Goal: Navigation & Orientation: Find specific page/section

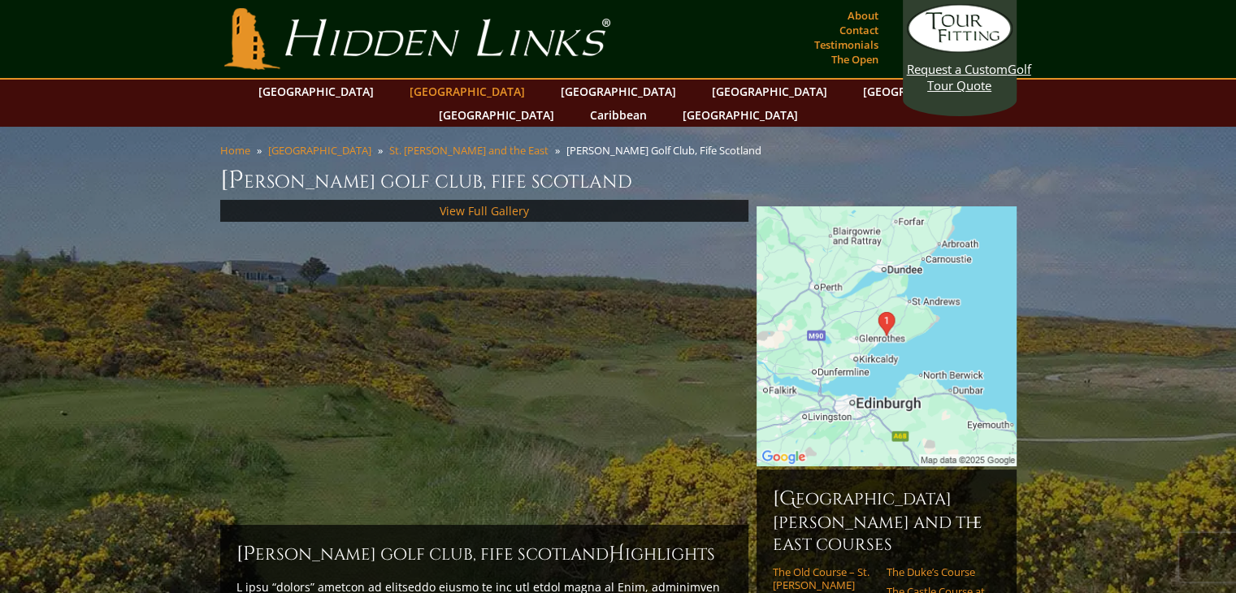
click at [436, 92] on link "[GEOGRAPHIC_DATA]" at bounding box center [468, 92] width 132 height 24
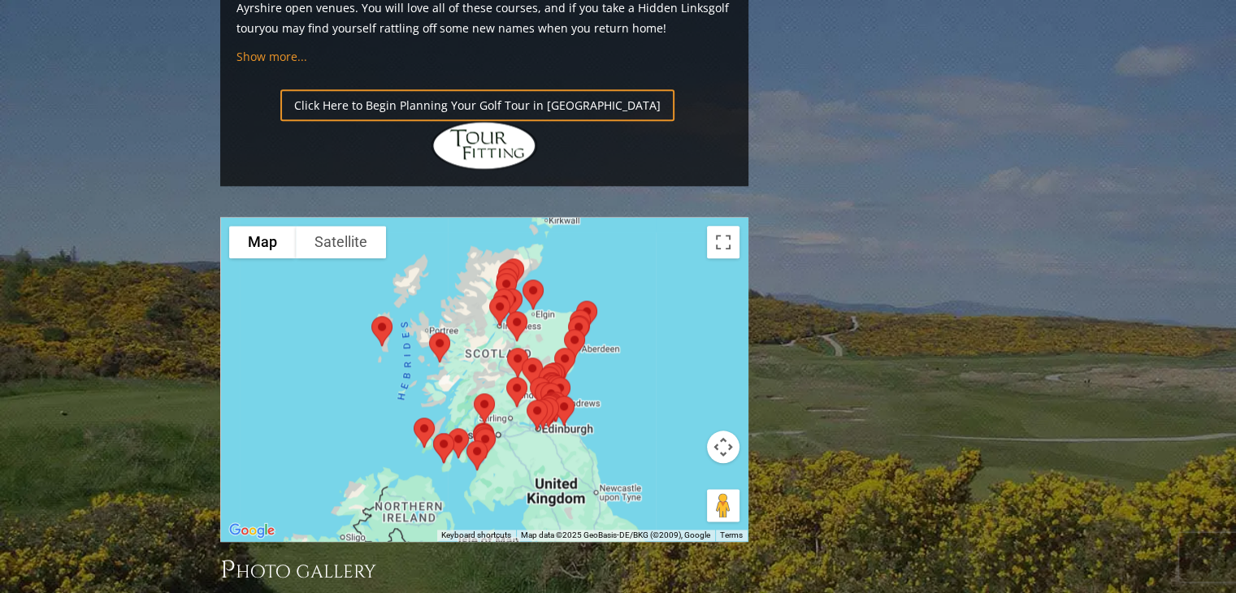
scroll to position [1876, 0]
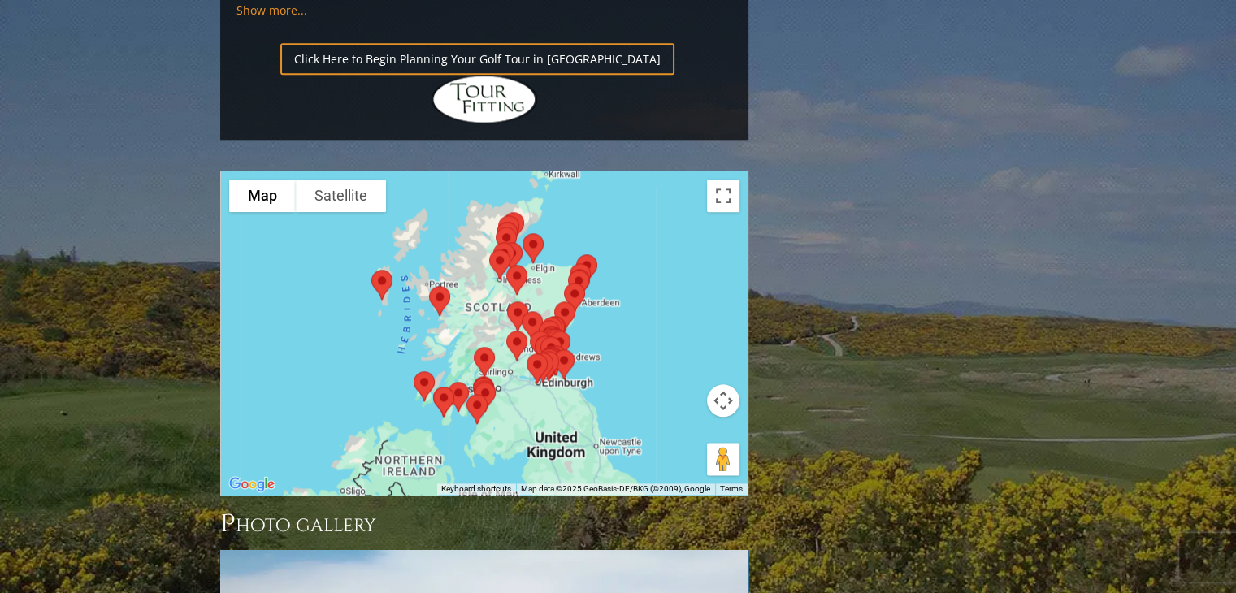
click at [513, 258] on img at bounding box center [517, 279] width 34 height 43
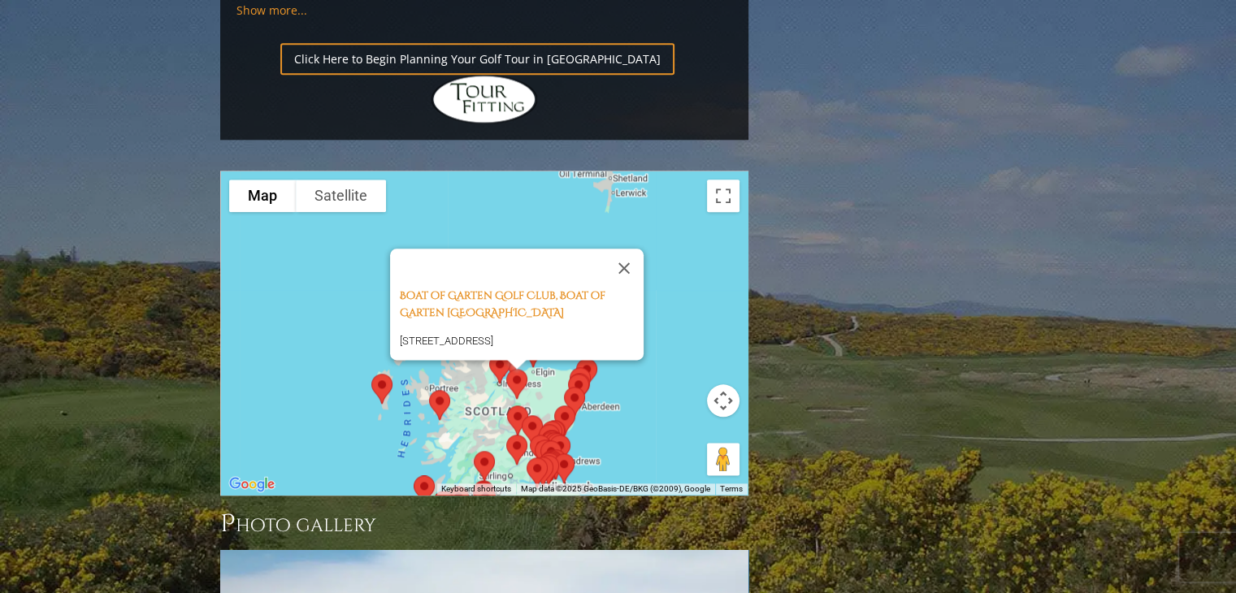
click at [472, 243] on div "Boat of Garten Golf Club, Boat of Garten Scotland [GEOGRAPHIC_DATA], Boat of Ga…" at bounding box center [484, 334] width 527 height 324
click at [494, 347] on img at bounding box center [500, 368] width 34 height 43
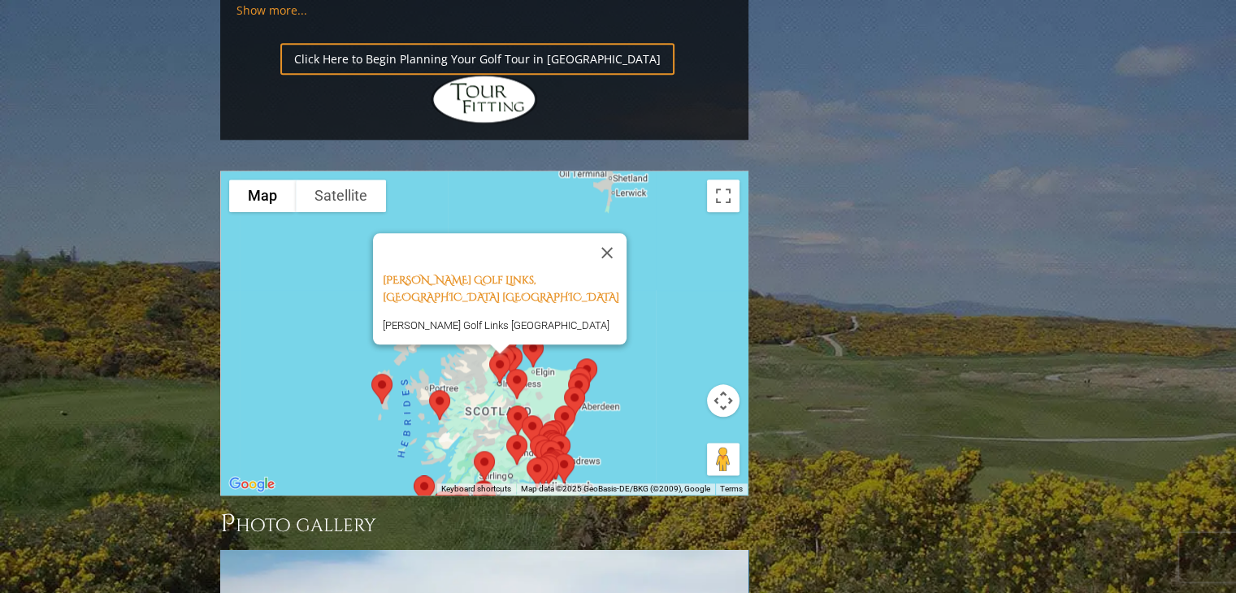
click at [533, 331] on img at bounding box center [533, 352] width 34 height 43
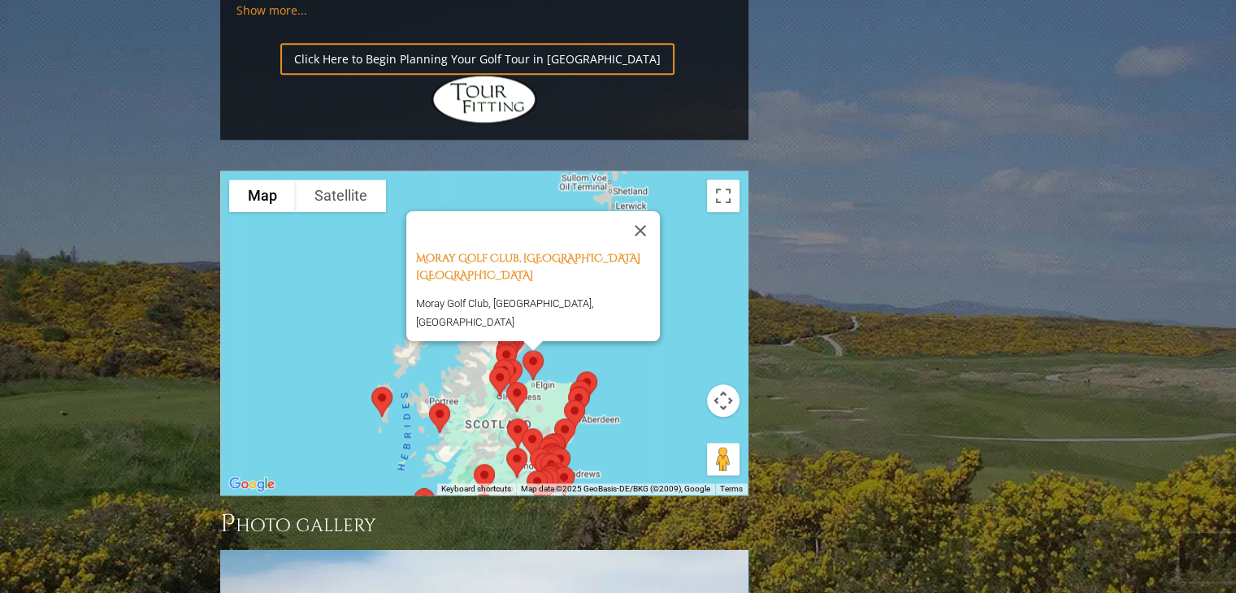
click at [507, 337] on img at bounding box center [506, 358] width 34 height 43
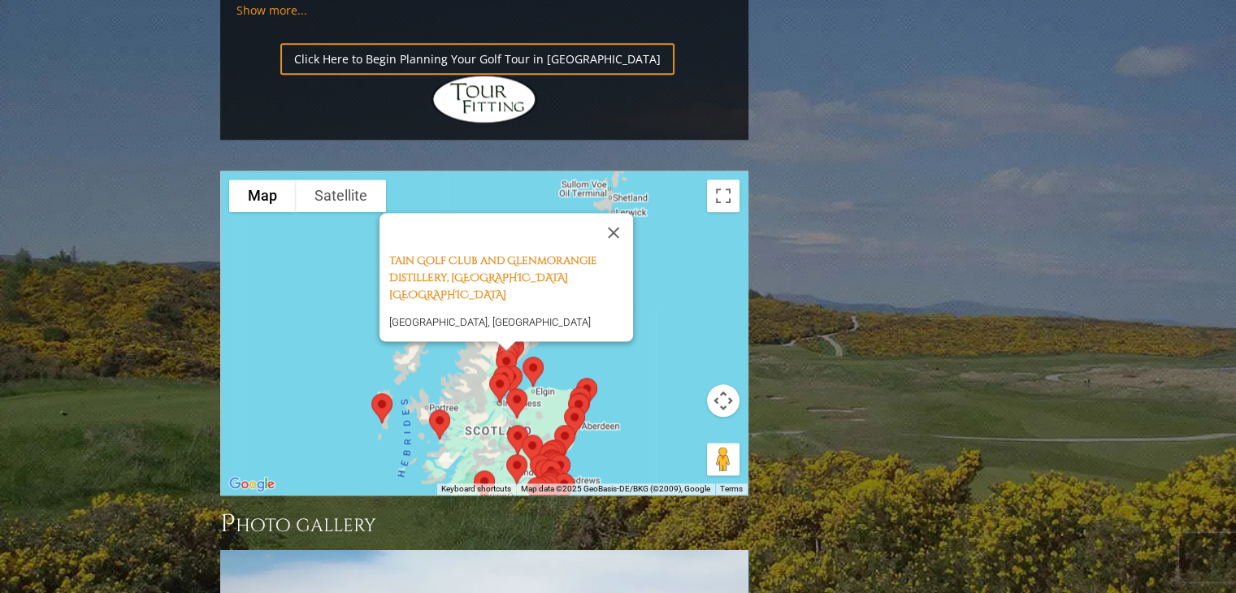
click at [589, 380] on img at bounding box center [580, 401] width 34 height 43
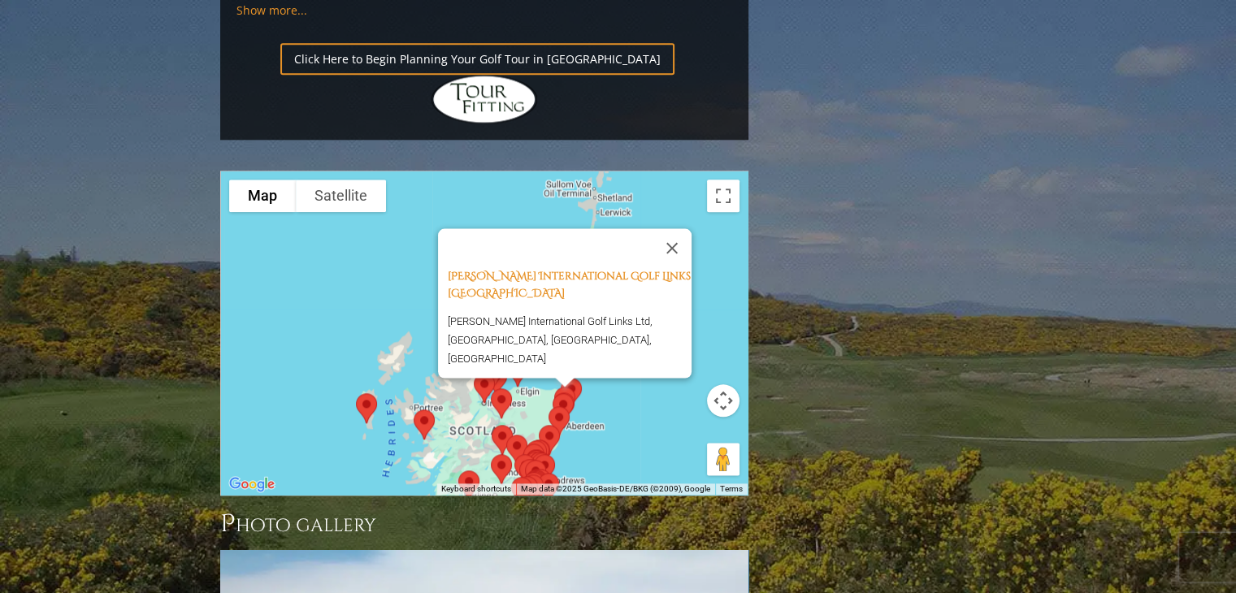
click at [427, 403] on img at bounding box center [424, 424] width 34 height 43
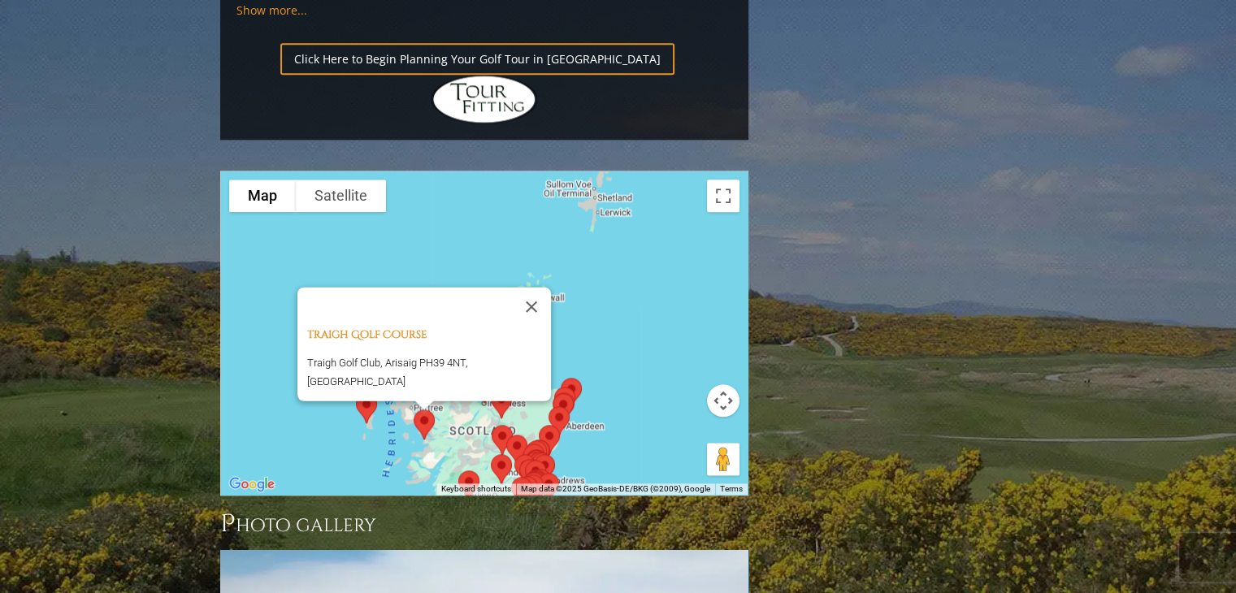
click at [367, 387] on img at bounding box center [367, 408] width 34 height 43
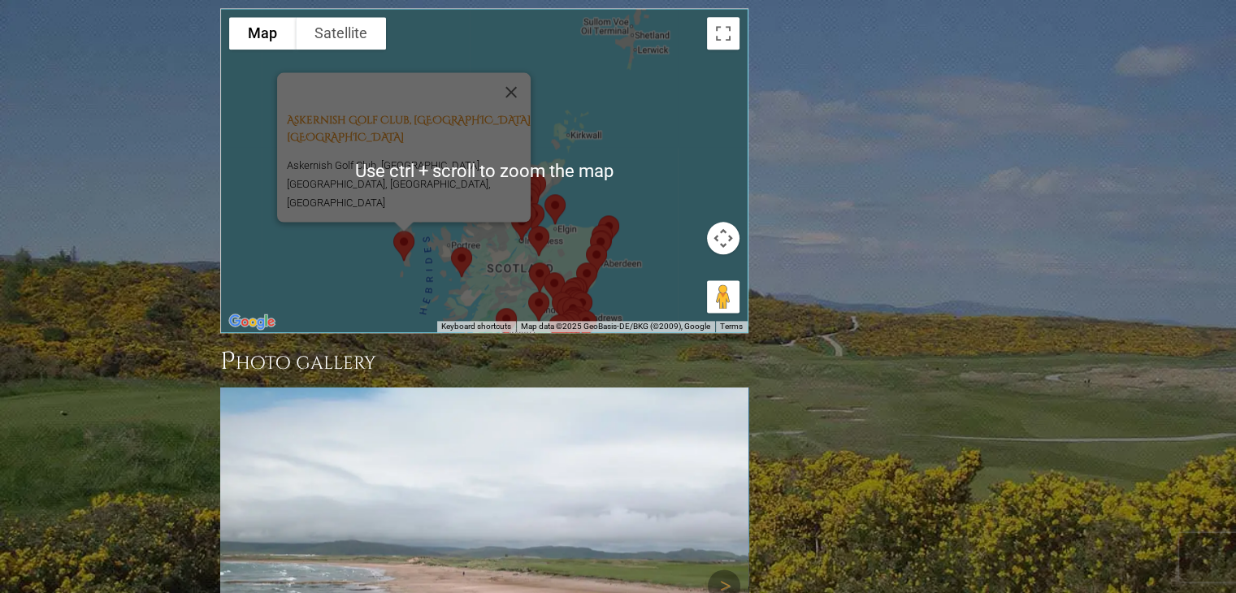
scroll to position [2364, 0]
